Goal: Information Seeking & Learning: Understand process/instructions

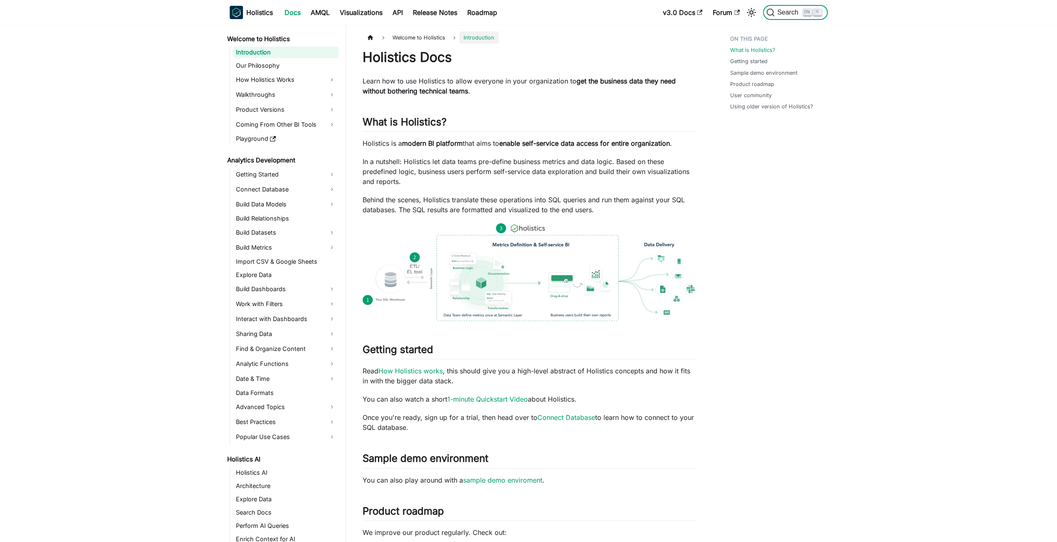
drag, startPoint x: 0, startPoint y: 0, endPoint x: 776, endPoint y: 13, distance: 776.4
click at [776, 13] on span "Search" at bounding box center [788, 12] width 29 height 7
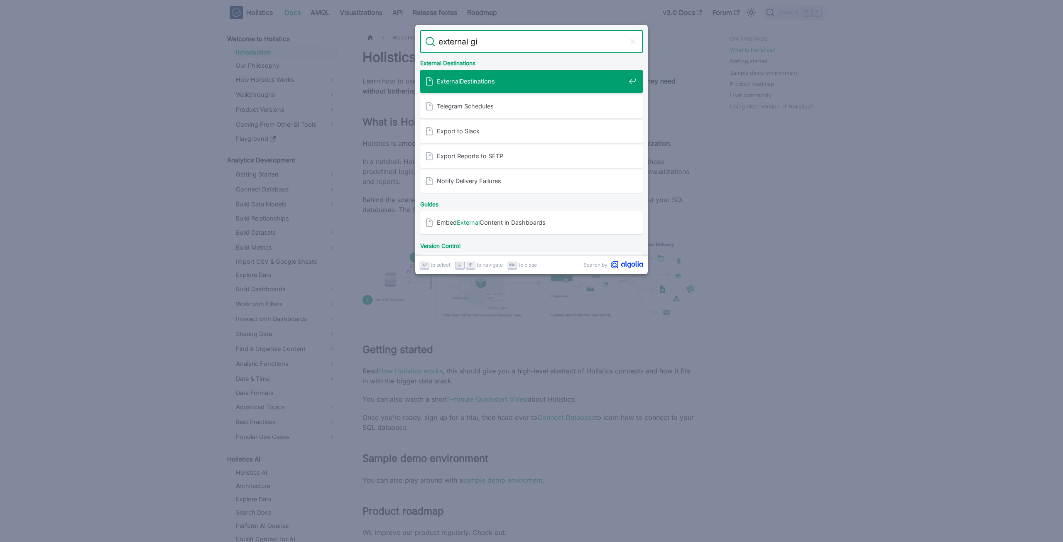
type input "external git"
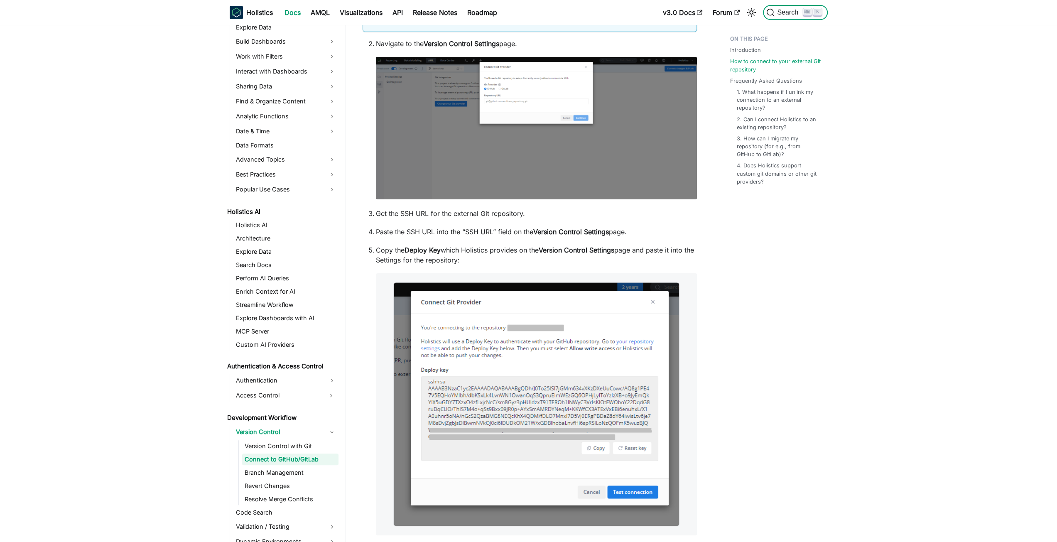
scroll to position [507, 0]
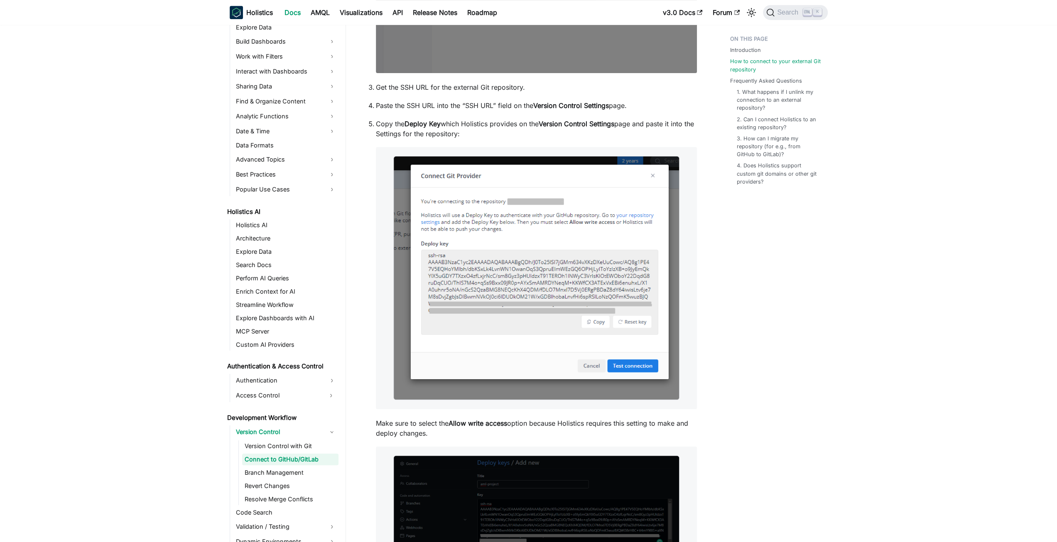
click at [413, 128] on p "Copy the Deploy Key which Holistics provides on the Version Control Settings pa…" at bounding box center [536, 129] width 321 height 20
click at [718, 247] on div "Introduction How to connect to your external Git repository Frequently Asked Qu…" at bounding box center [774, 473] width 122 height 1899
